Goal: Task Accomplishment & Management: Use online tool/utility

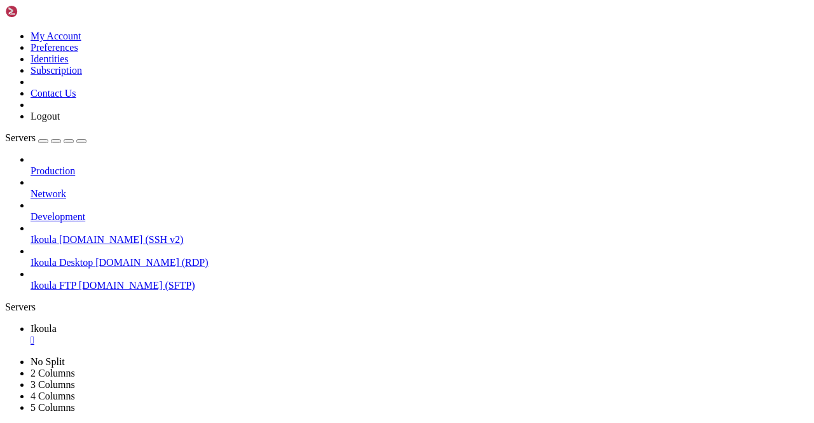
scroll to position [6, 1]
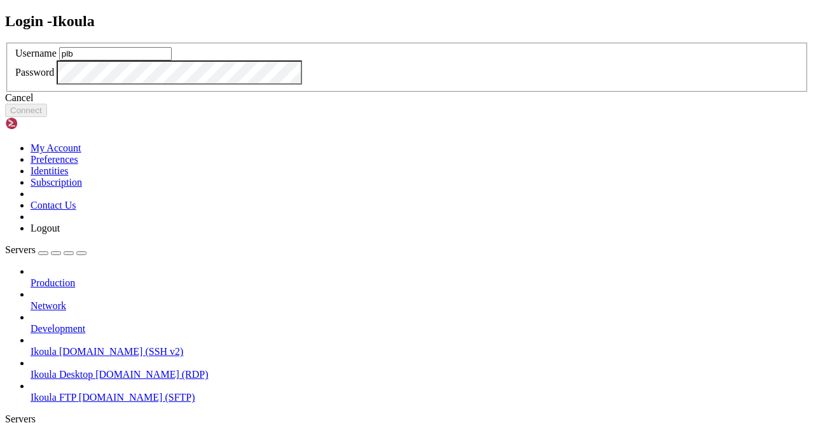
type input "plb"
click button "Connect" at bounding box center [26, 110] width 42 height 13
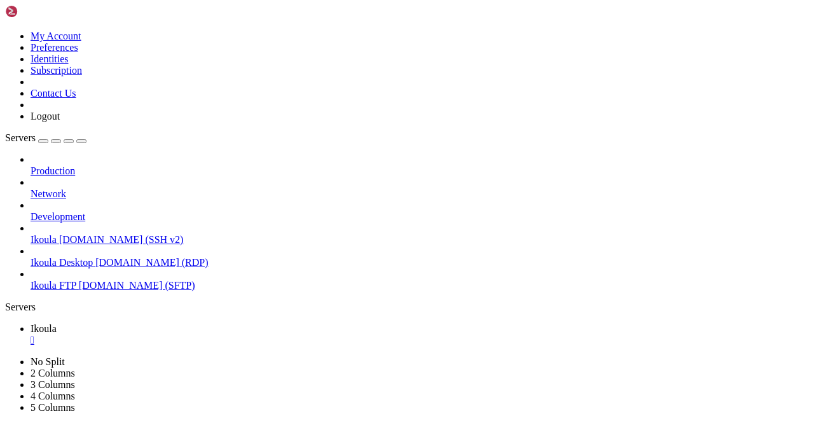
scroll to position [21756, 0]
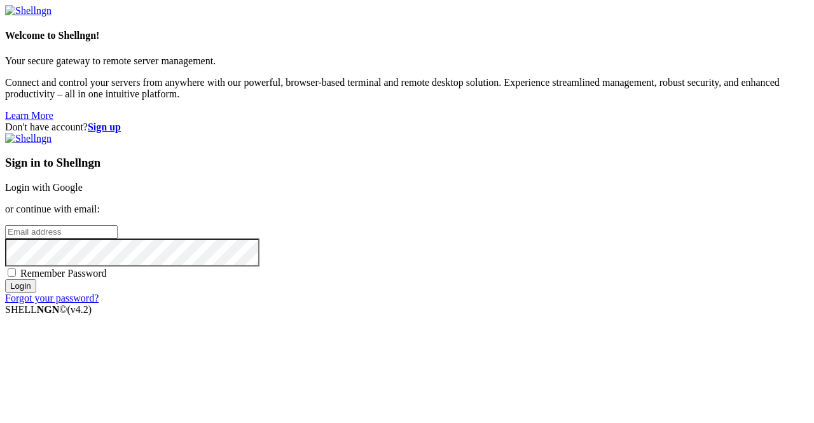
click at [83, 182] on link "Login with Google" at bounding box center [44, 187] width 78 height 11
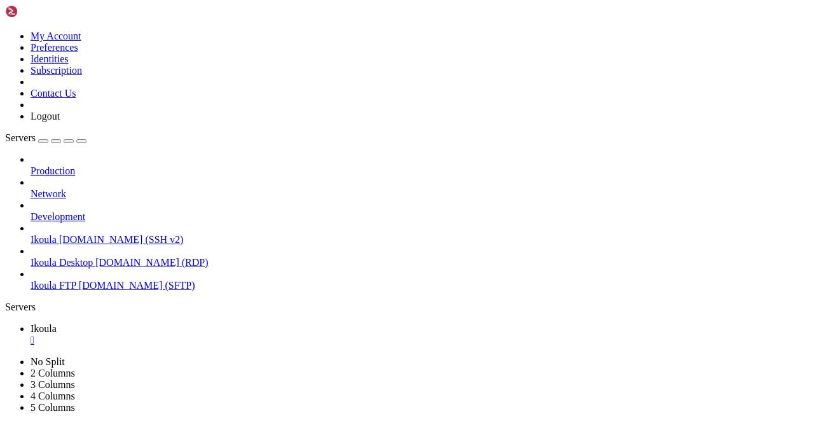
scroll to position [22113, 0]
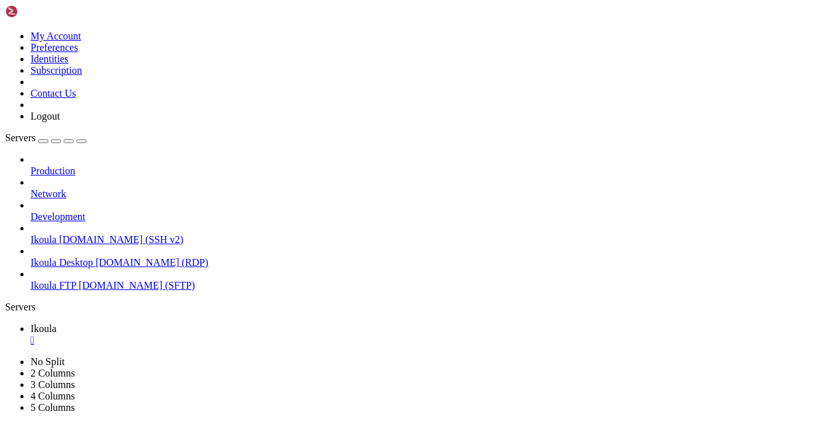
scroll to position [22426, 0]
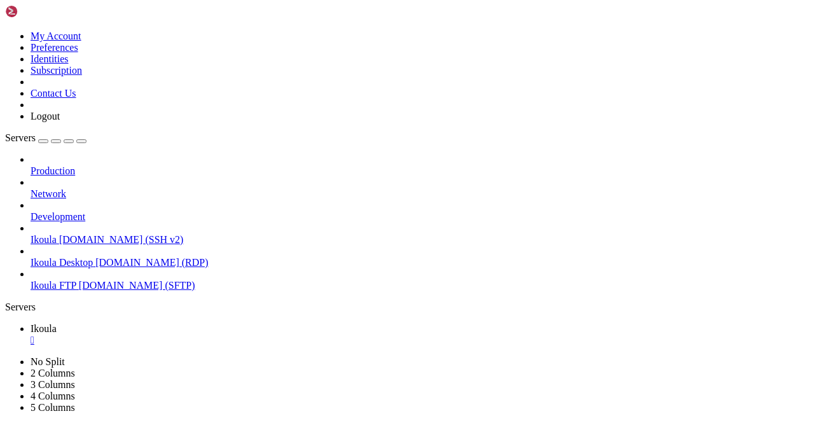
drag, startPoint x: 261, startPoint y: 732, endPoint x: 251, endPoint y: 797, distance: 65.8
copy div "Argument of type 'string | LocationQueryValue[]' is not assignable to pa ramete…"
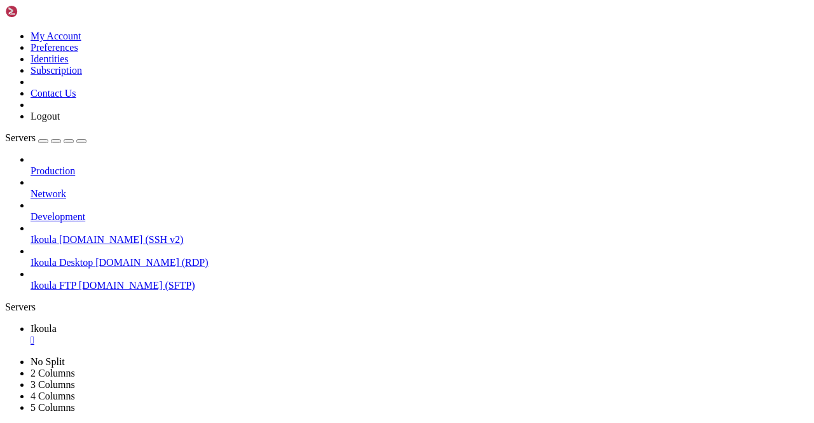
scroll to position [23508, 0]
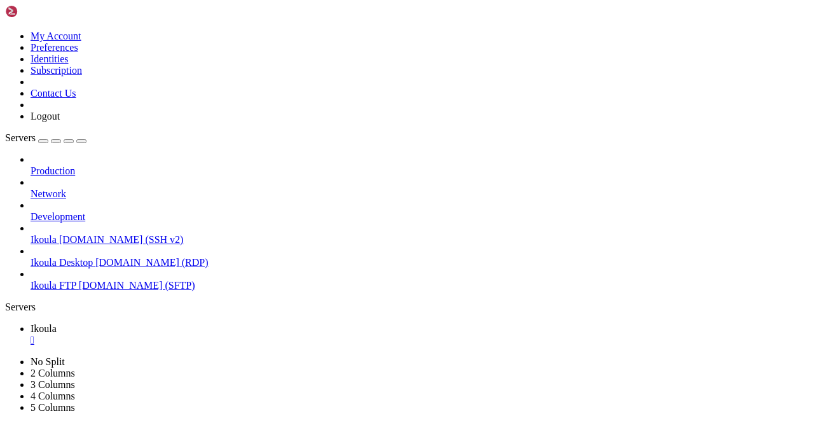
scroll to position [24297, 0]
click at [72, 280] on span "Ikoula FTP" at bounding box center [54, 285] width 46 height 11
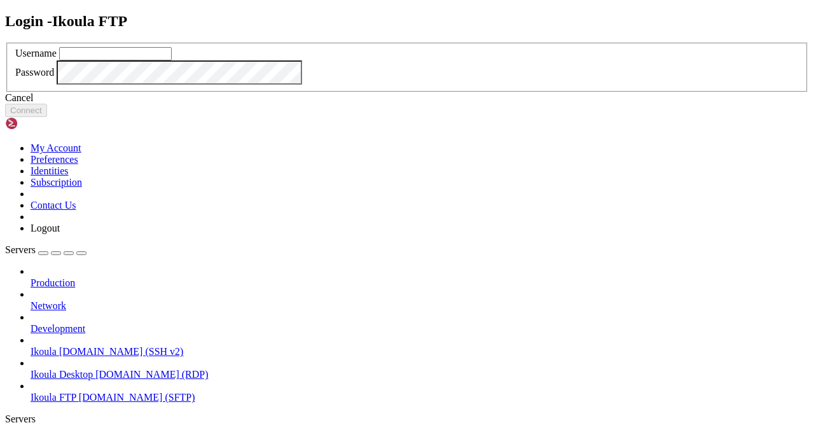
click at [172, 60] on input "text" at bounding box center [115, 53] width 113 height 13
type input "plb"
click at [47, 117] on button "Connect" at bounding box center [26, 110] width 42 height 13
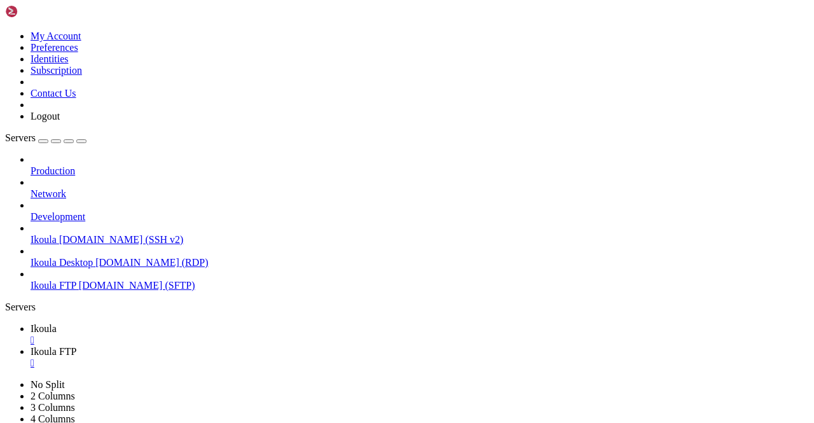
scroll to position [191, 0]
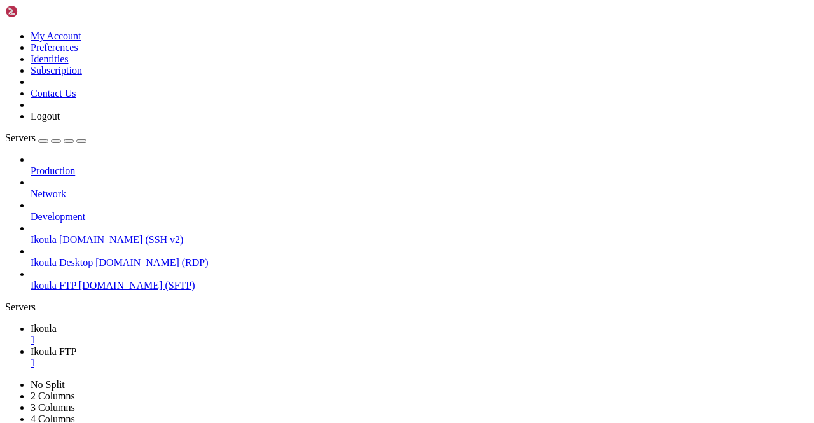
type input "/home/plb/advisor/src/components"
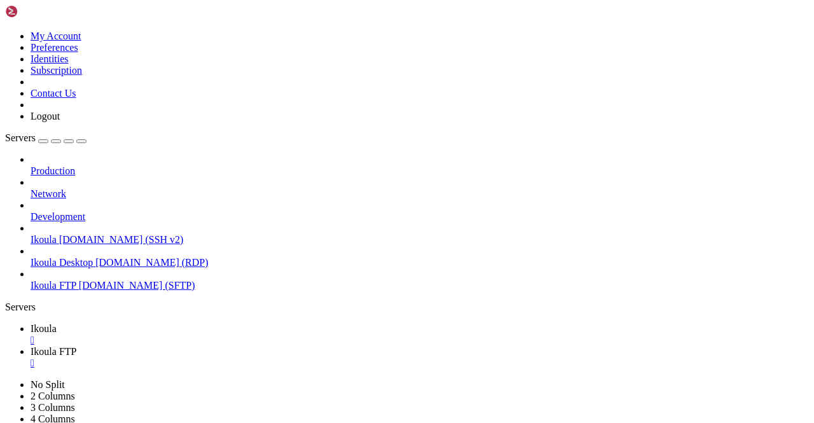
click at [57, 323] on span "Ikoula" at bounding box center [44, 328] width 26 height 11
drag, startPoint x: 151, startPoint y: 767, endPoint x: 181, endPoint y: 766, distance: 29.3
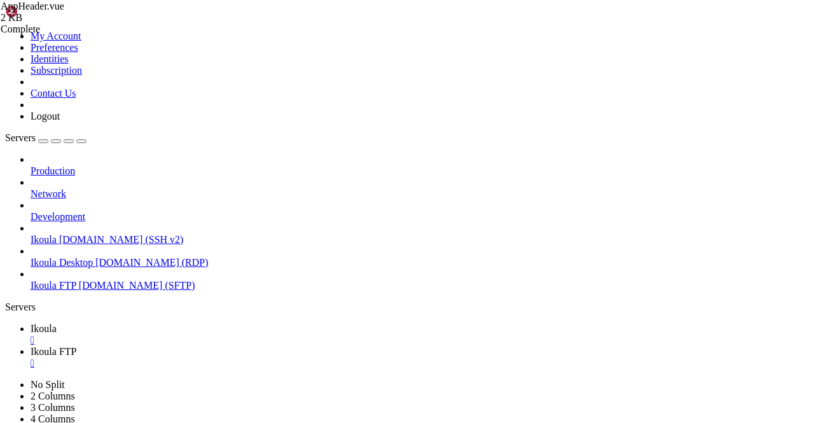
drag, startPoint x: 282, startPoint y: 862, endPoint x: 331, endPoint y: 864, distance: 49.0
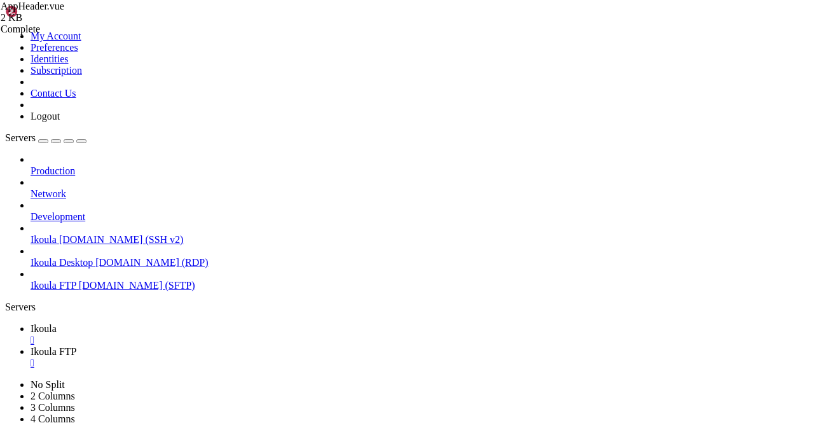
scroll to position [30688, 0]
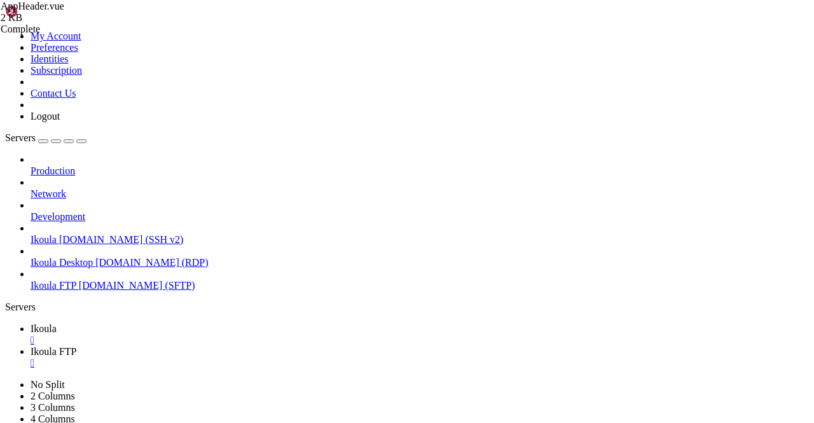
scroll to position [33423, 0]
drag, startPoint x: 77, startPoint y: 897, endPoint x: 11, endPoint y: 682, distance: 224.8
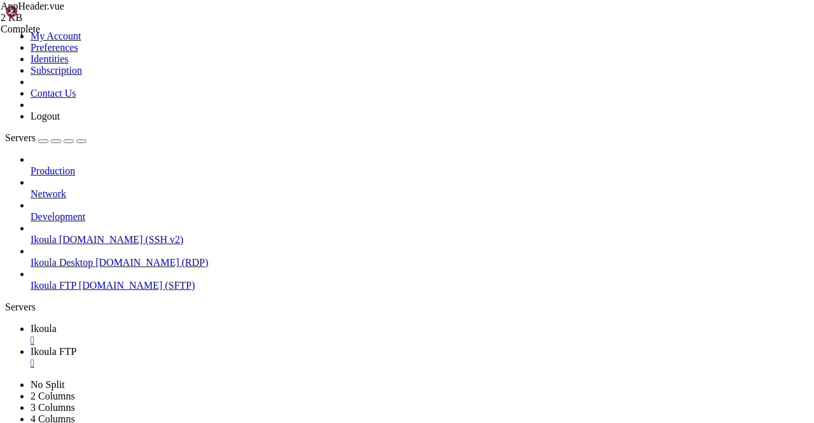
copy div "<template> <ion-page> <ion-header> <ion-toolbar> <ion-title></ion-title><AppHea…"
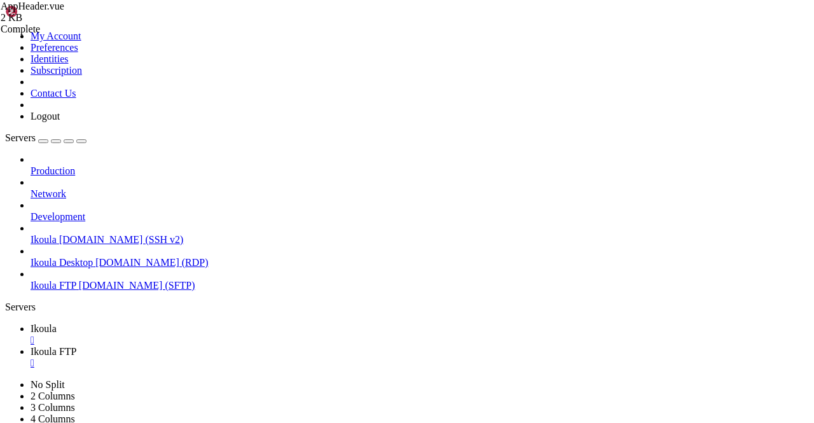
scroll to position [34223, 0]
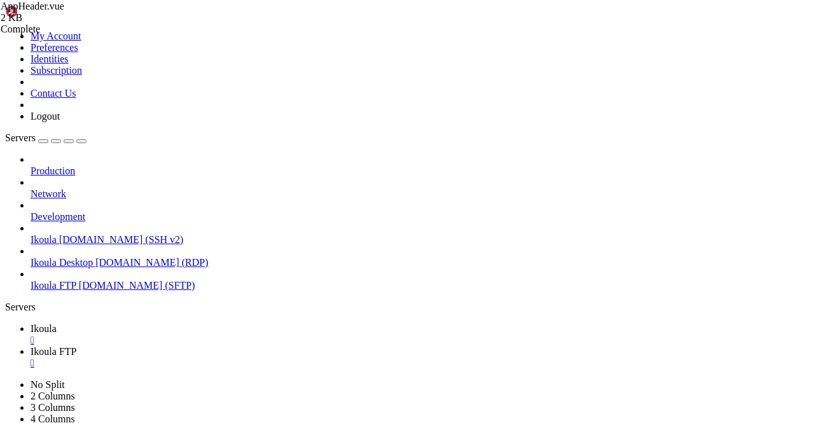
click at [76, 346] on span "Ikoula FTP" at bounding box center [54, 351] width 46 height 11
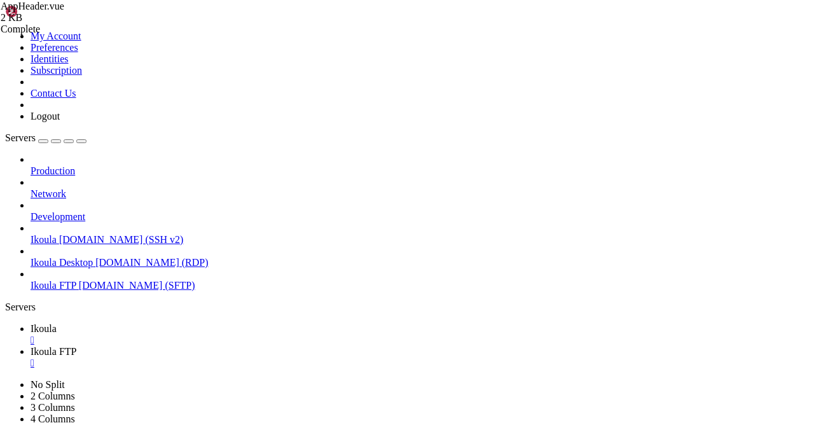
type input "/home/plb/advisor/src"
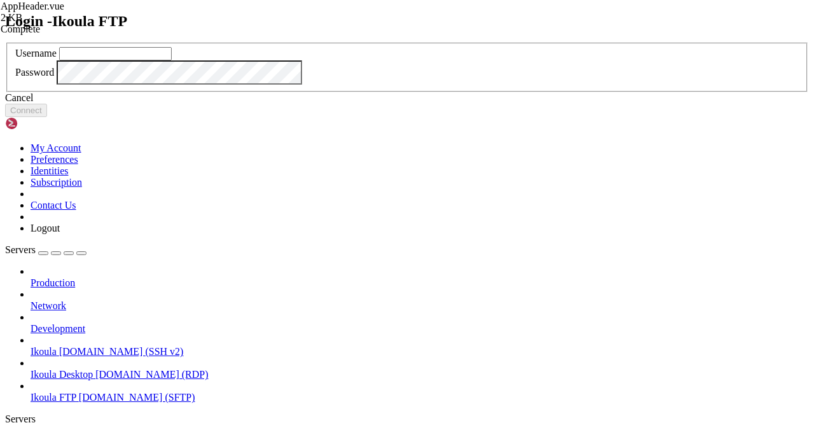
click at [172, 60] on input "text" at bounding box center [115, 53] width 113 height 13
type input "plb"
click button "Connect" at bounding box center [26, 110] width 42 height 13
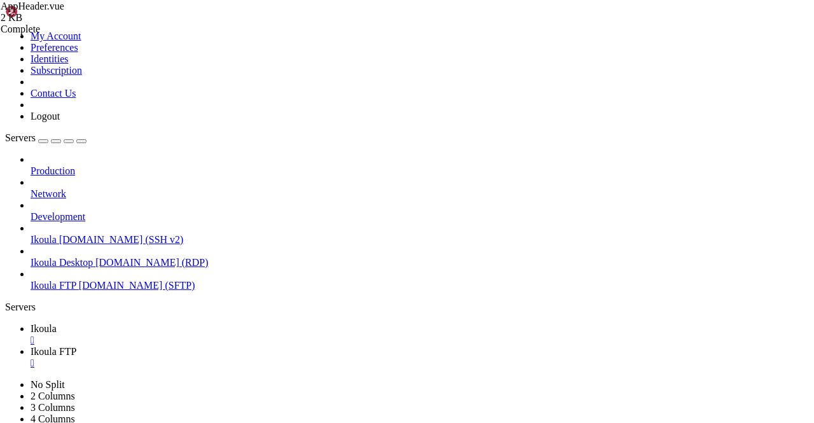
type input "/home/plb/advisor/src/components"
click at [57, 323] on span "Ikoula" at bounding box center [44, 328] width 26 height 11
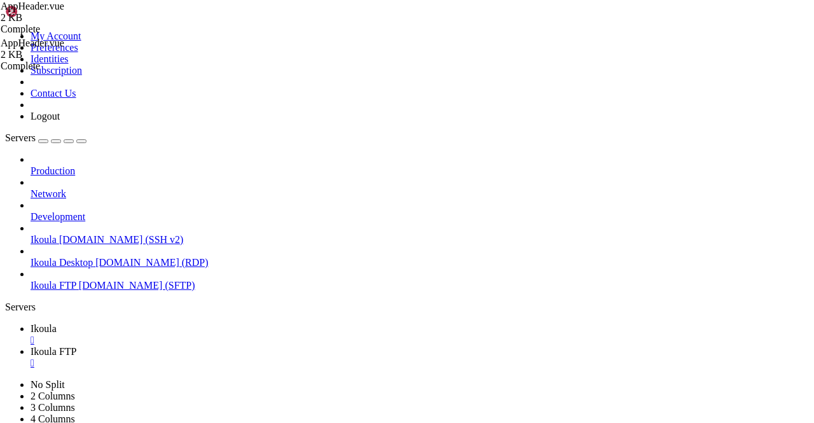
scroll to position [36170, 0]
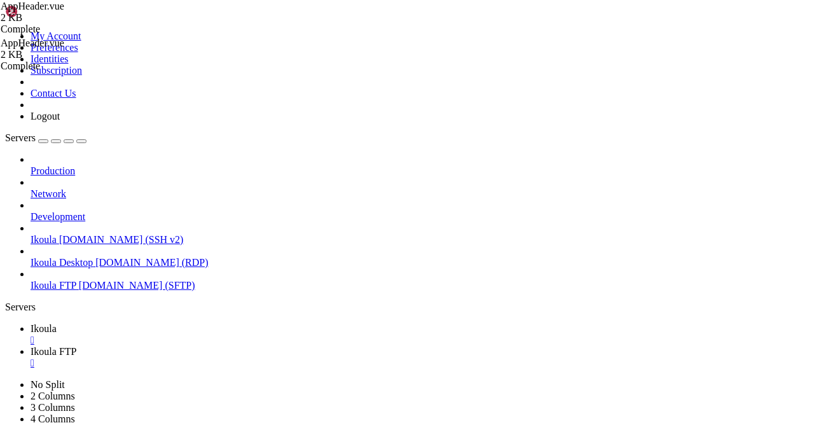
scroll to position [39024, 0]
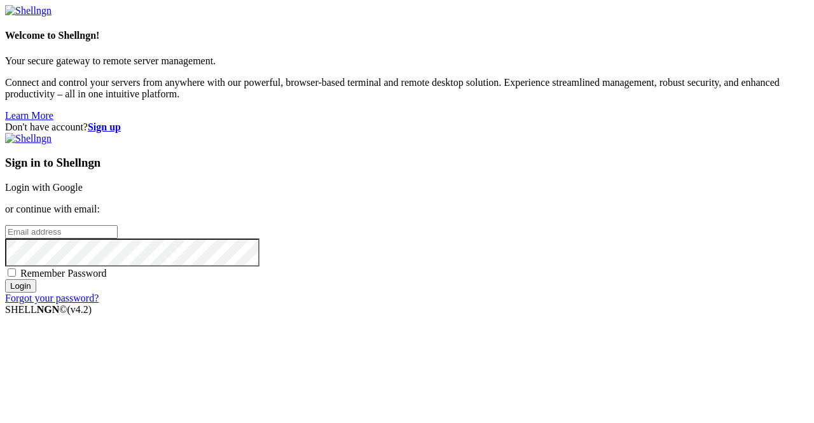
click at [83, 182] on link "Login with Google" at bounding box center [44, 187] width 78 height 11
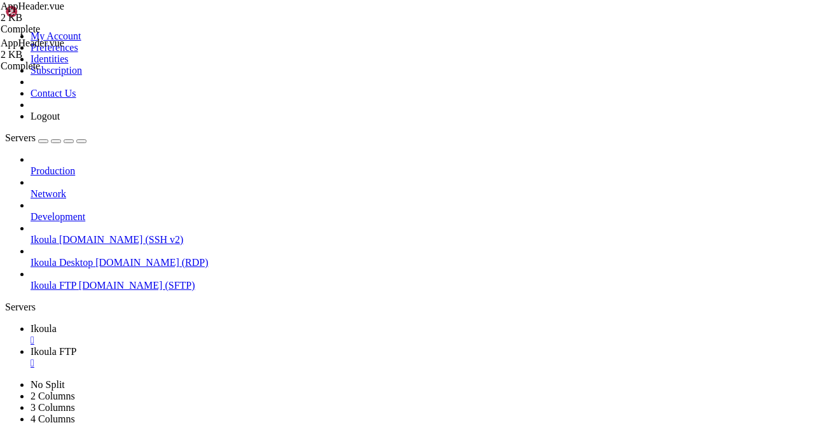
scroll to position [39295, 0]
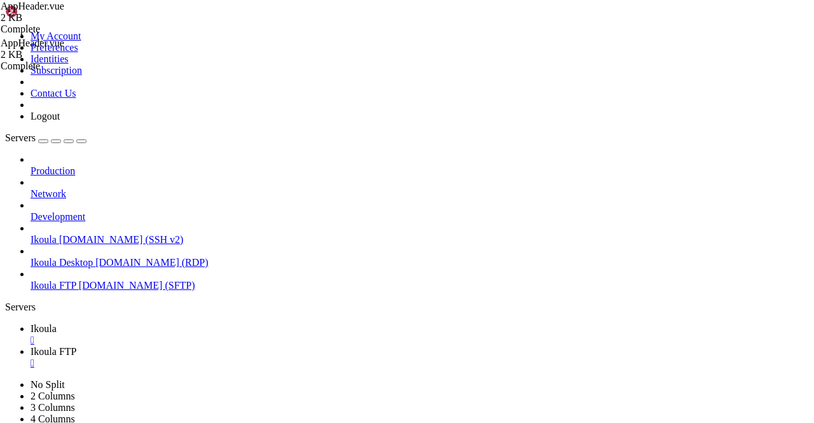
scroll to position [43090, 0]
click at [307, 357] on div "" at bounding box center [420, 362] width 779 height 11
